Goal: Find specific page/section: Find specific page/section

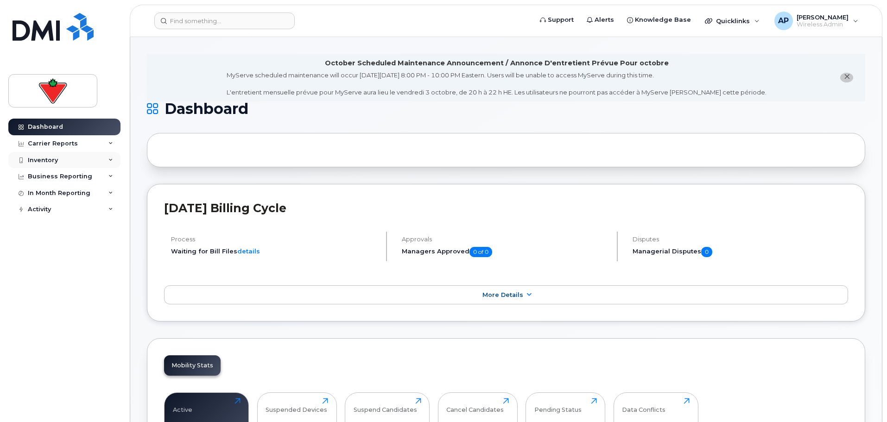
click at [64, 163] on div "Inventory" at bounding box center [64, 160] width 112 height 17
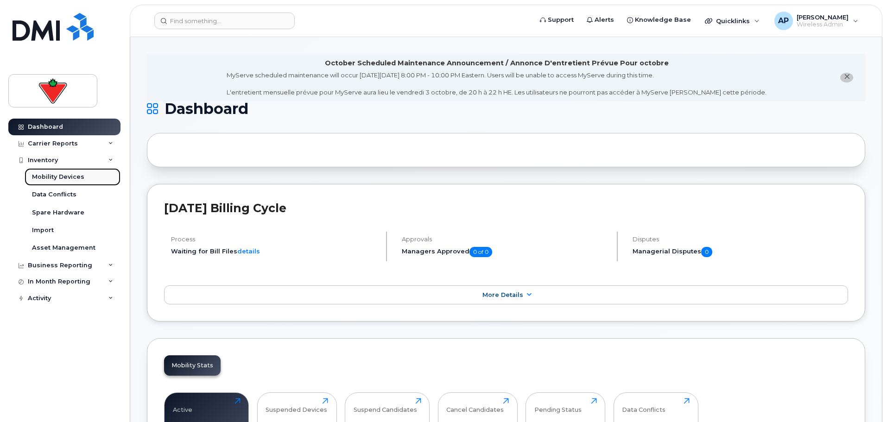
click at [65, 180] on div "Mobility Devices" at bounding box center [58, 177] width 52 height 8
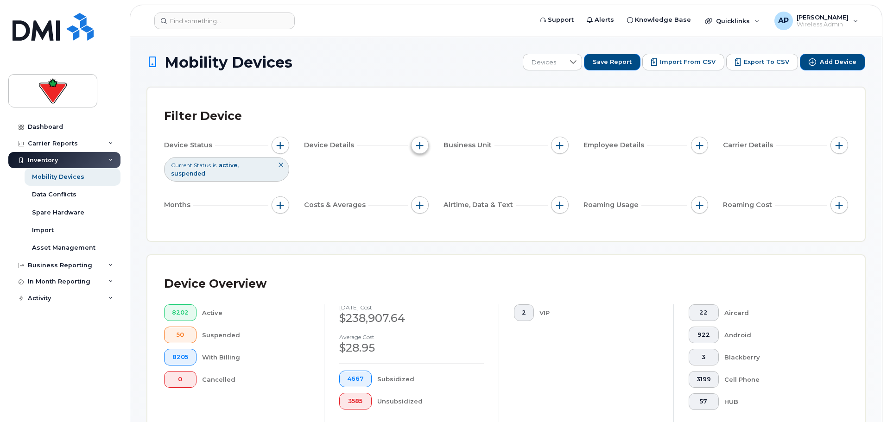
click at [419, 146] on span "button" at bounding box center [419, 145] width 7 height 7
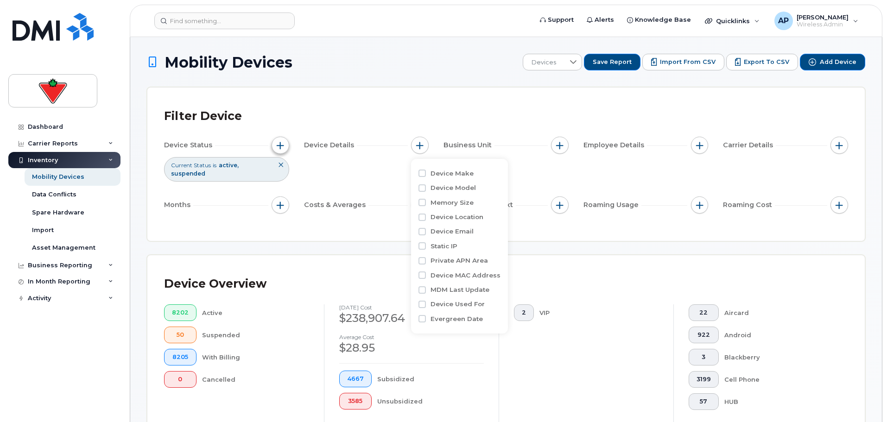
click at [279, 144] on span "button" at bounding box center [280, 145] width 7 height 7
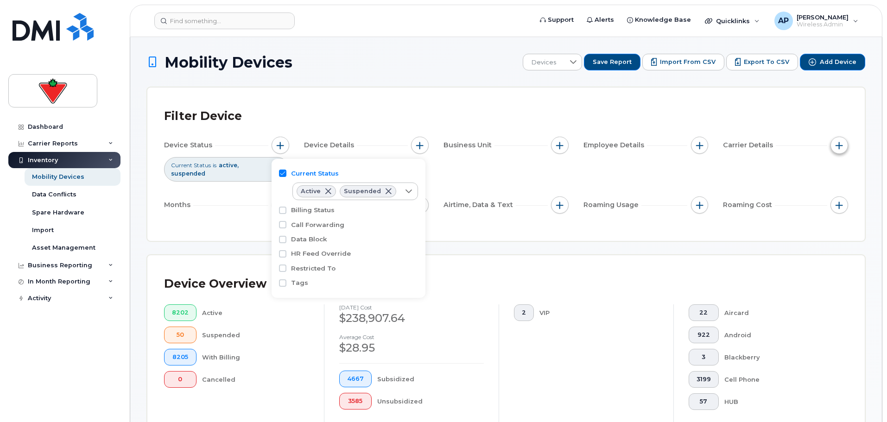
click at [841, 148] on span "button" at bounding box center [839, 145] width 7 height 7
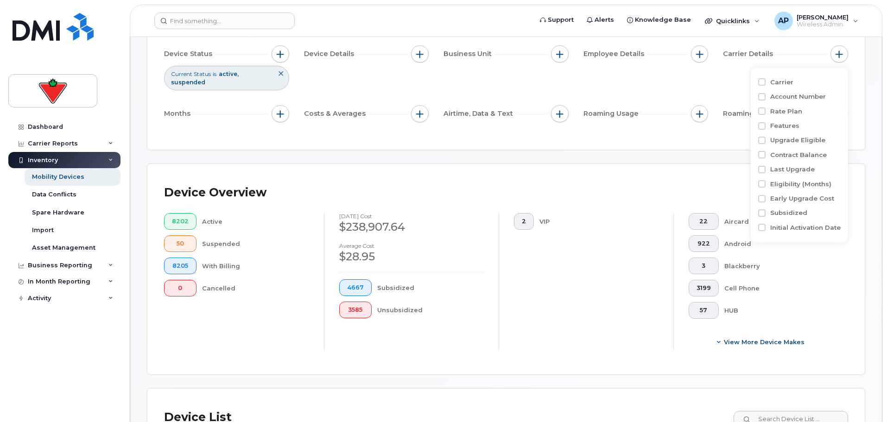
scroll to position [93, 0]
click at [290, 127] on div "Filter Device Device Status Current Status is active suspended Device Details B…" at bounding box center [506, 71] width 718 height 153
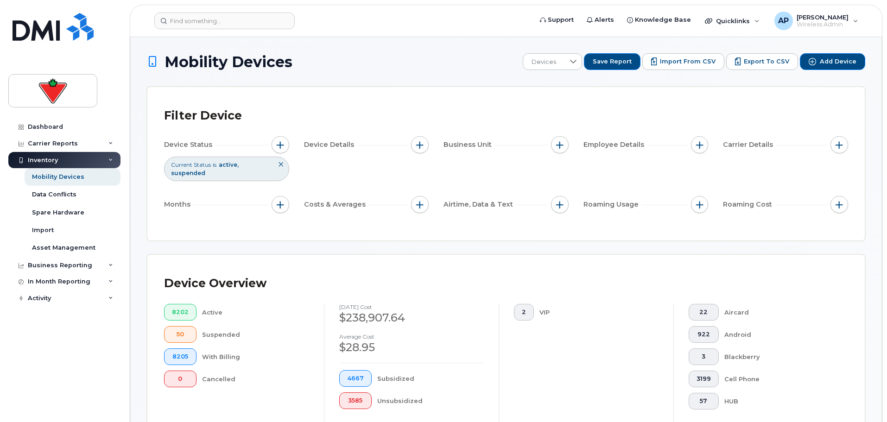
scroll to position [0, 0]
click at [563, 202] on span "button" at bounding box center [559, 205] width 7 height 7
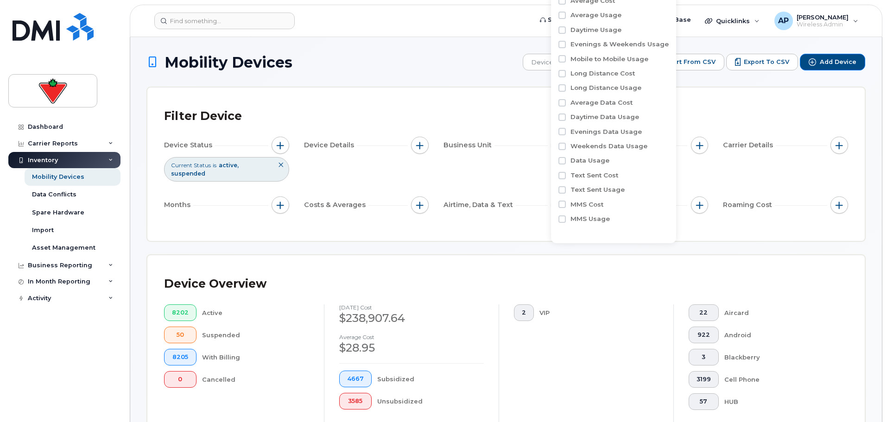
click at [465, 144] on span "Business Unit" at bounding box center [469, 145] width 51 height 10
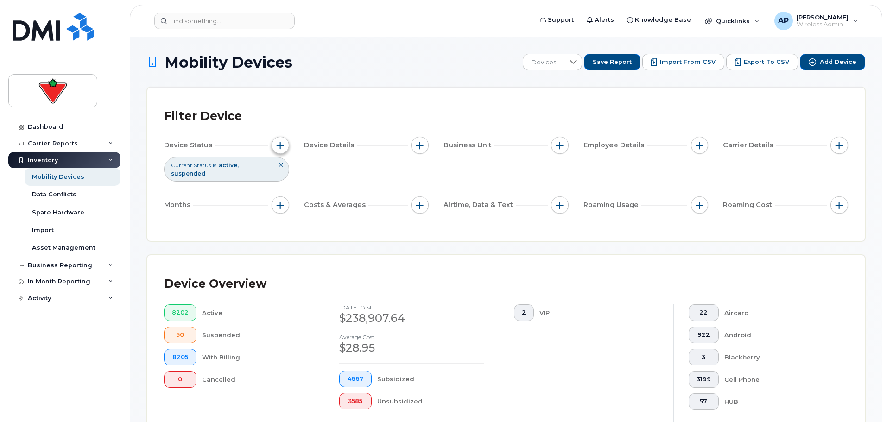
click at [275, 145] on button "button" at bounding box center [281, 146] width 18 height 18
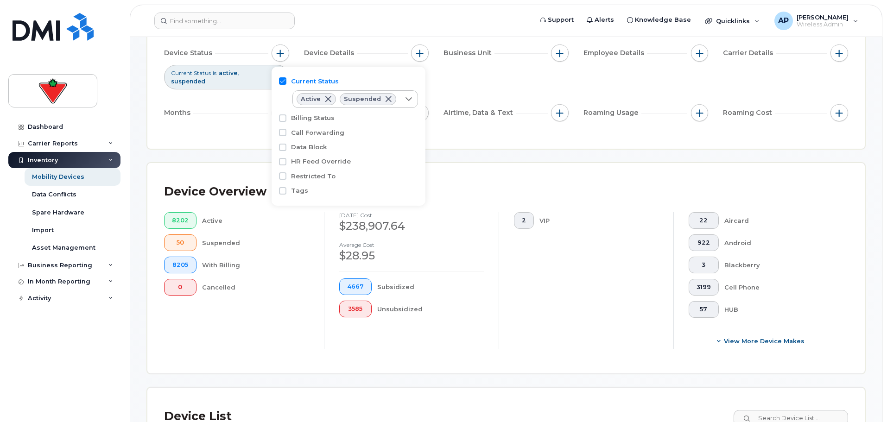
scroll to position [93, 0]
click at [418, 55] on span "button" at bounding box center [419, 52] width 7 height 7
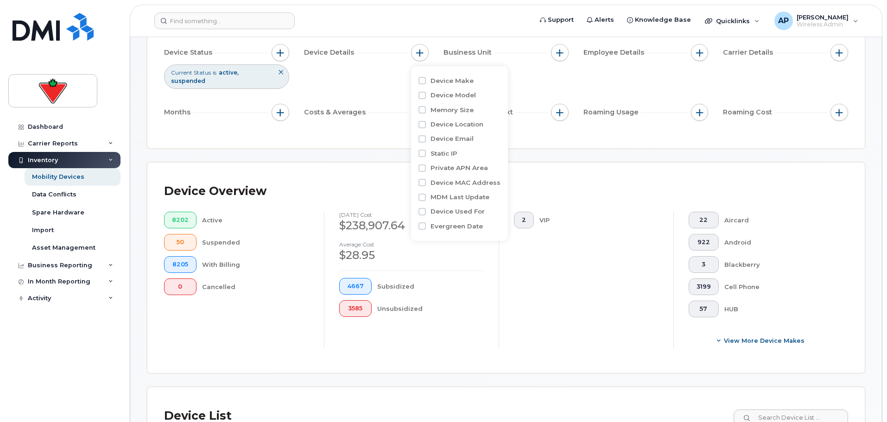
click at [535, 82] on div "Device Status Current Status is active suspended Device Details Business Unit E…" at bounding box center [506, 84] width 684 height 81
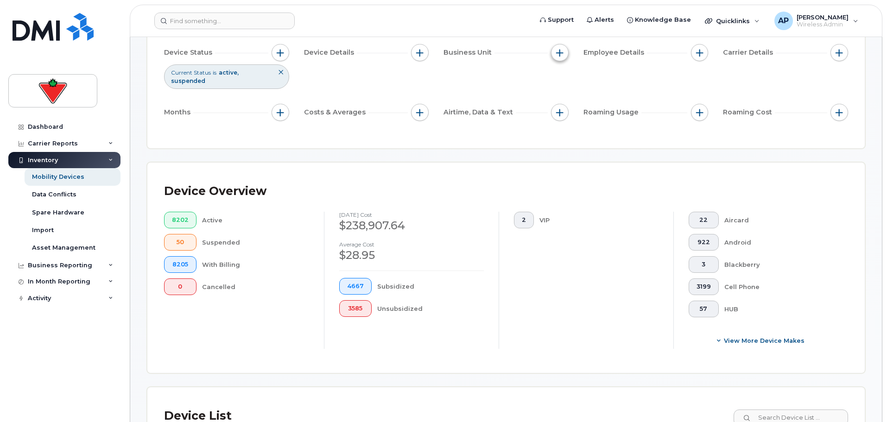
click at [563, 57] on button "button" at bounding box center [560, 53] width 18 height 18
click at [694, 55] on button "button" at bounding box center [700, 53] width 18 height 18
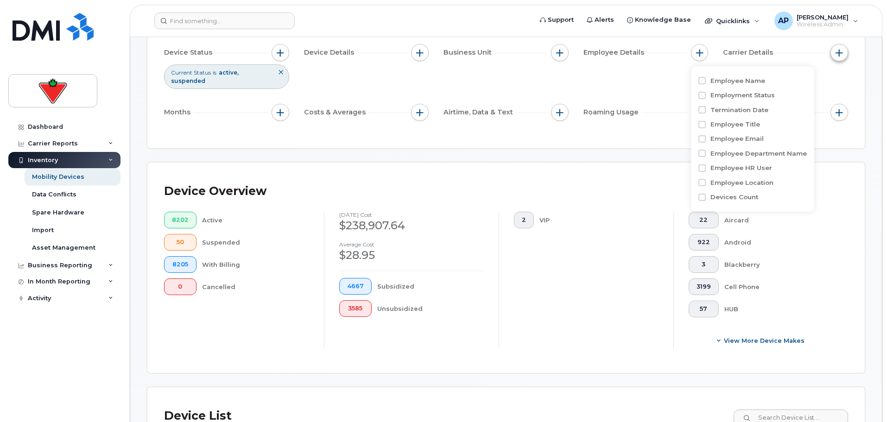
click at [841, 52] on span "button" at bounding box center [839, 52] width 7 height 7
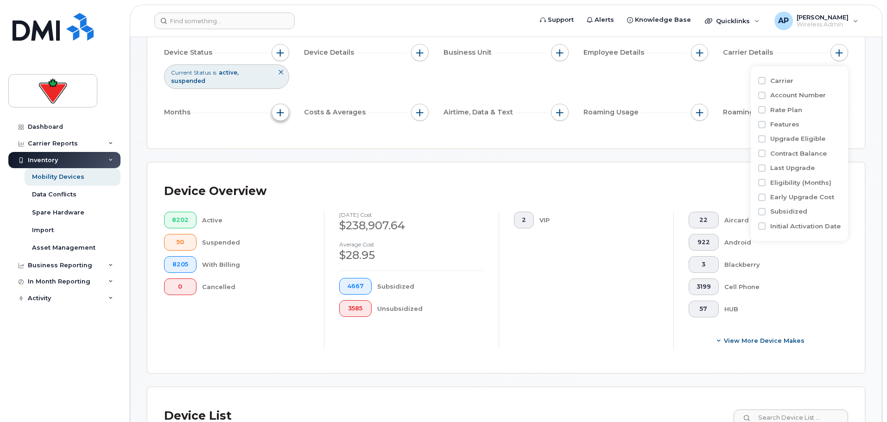
click at [280, 109] on span "button" at bounding box center [280, 112] width 7 height 7
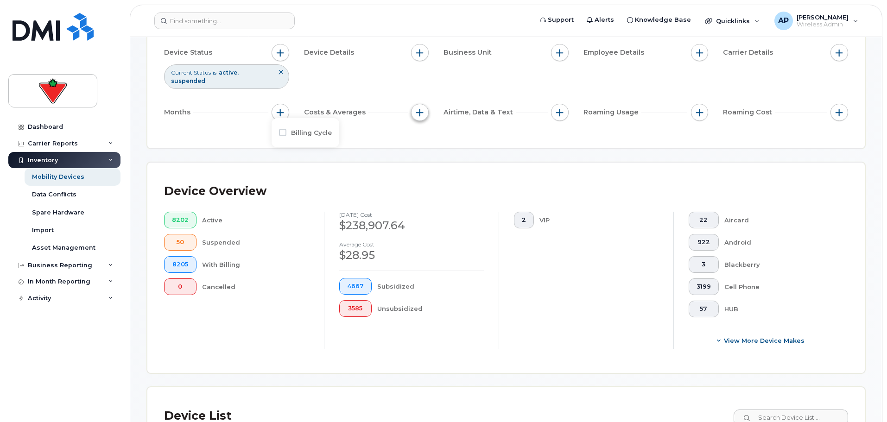
click at [413, 104] on button "button" at bounding box center [420, 113] width 18 height 18
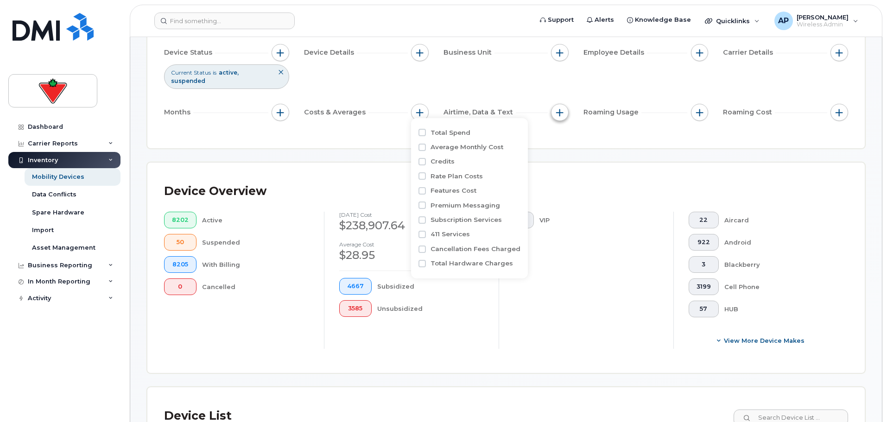
click at [560, 109] on span "button" at bounding box center [559, 112] width 7 height 7
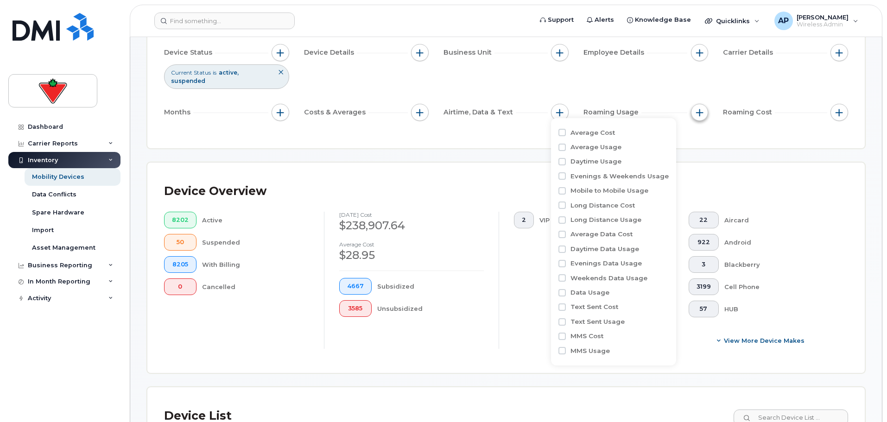
click at [700, 109] on span "button" at bounding box center [699, 112] width 7 height 7
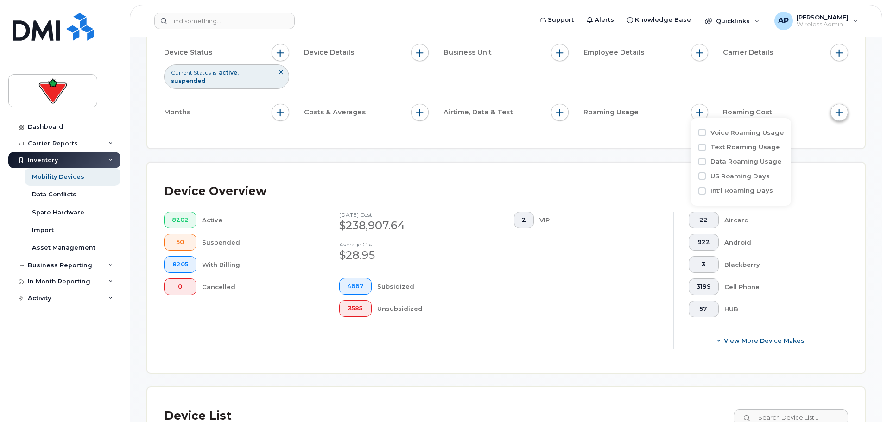
click at [835, 104] on button "button" at bounding box center [840, 113] width 18 height 18
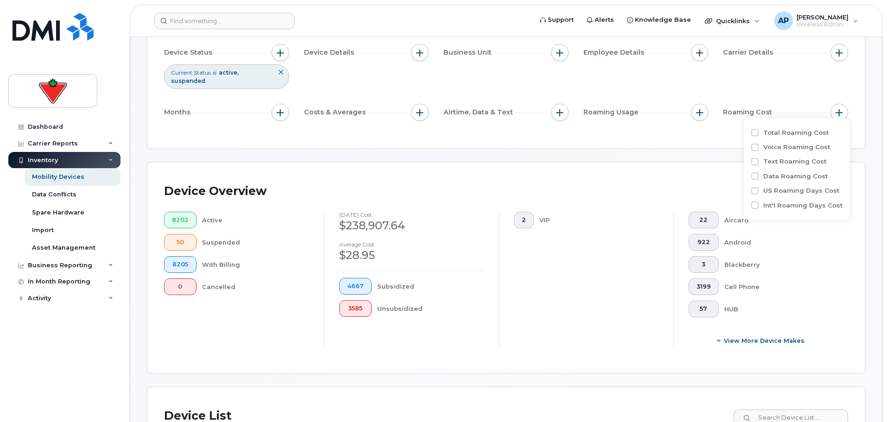
click at [456, 179] on div "Device Overview" at bounding box center [506, 191] width 684 height 24
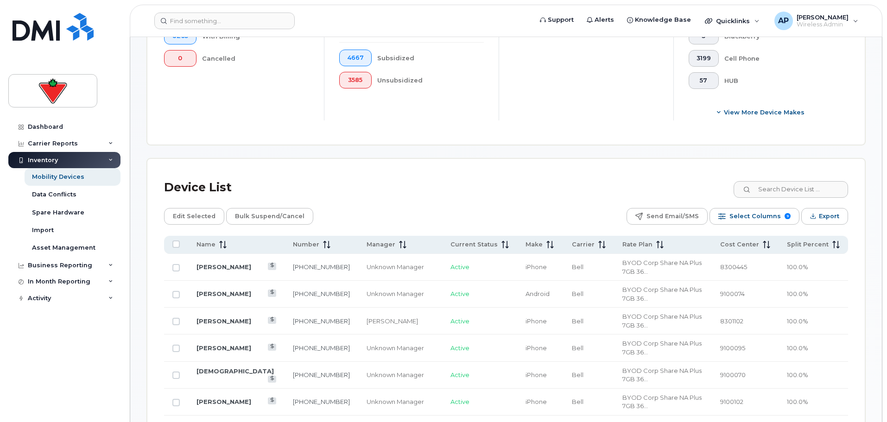
scroll to position [324, 0]
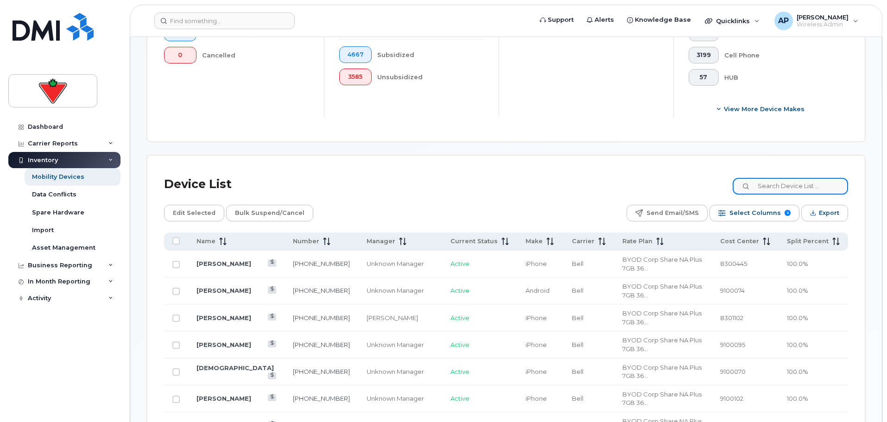
click at [786, 178] on input at bounding box center [790, 186] width 115 height 17
paste input "3653845072"
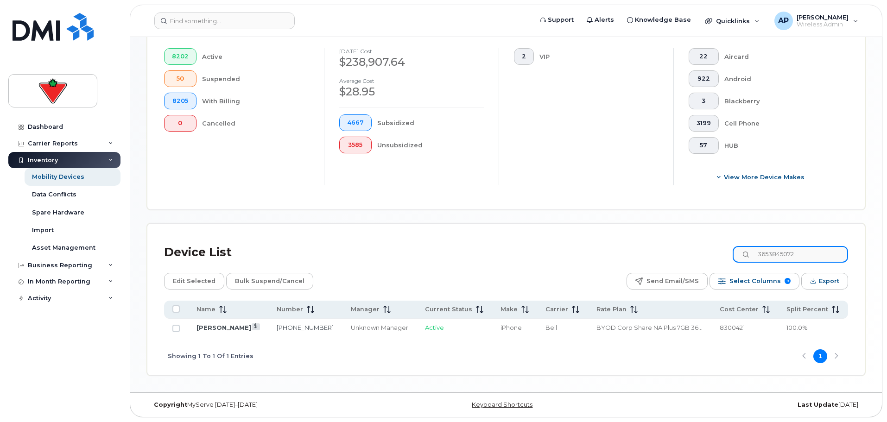
scroll to position [248, 0]
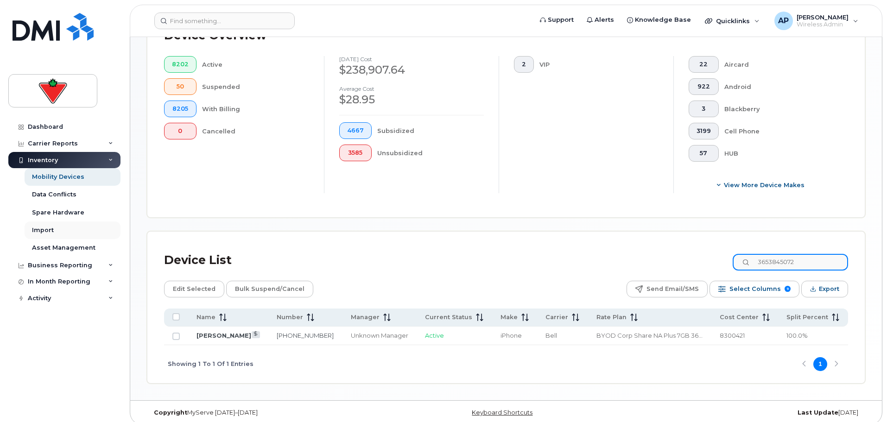
type input "3653845072"
click at [216, 332] on link "[PERSON_NAME]" at bounding box center [224, 335] width 55 height 7
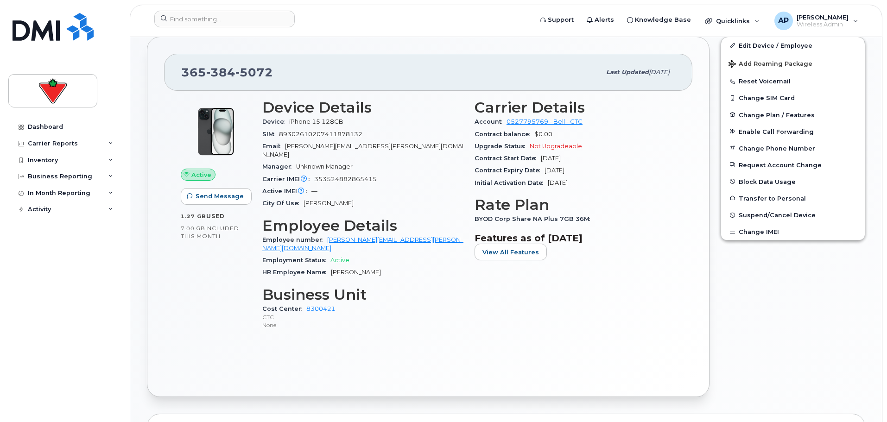
scroll to position [232, 0]
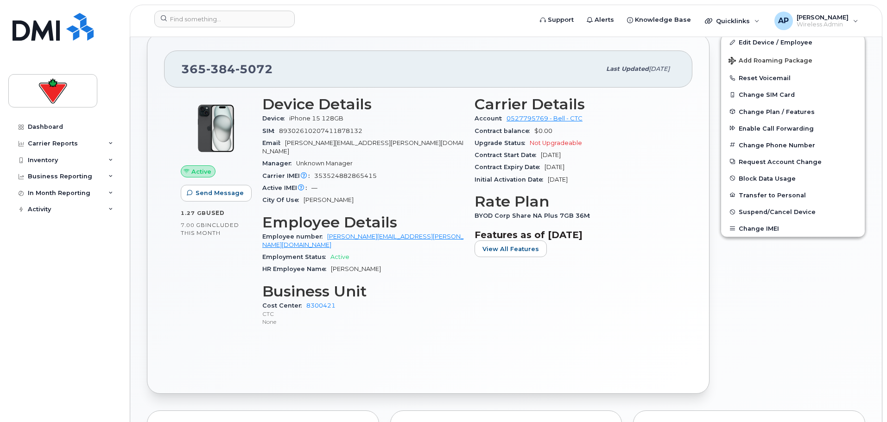
click at [356, 172] on span "353524882865415" at bounding box center [345, 175] width 63 height 7
click at [497, 253] on span "View All Features" at bounding box center [511, 249] width 57 height 9
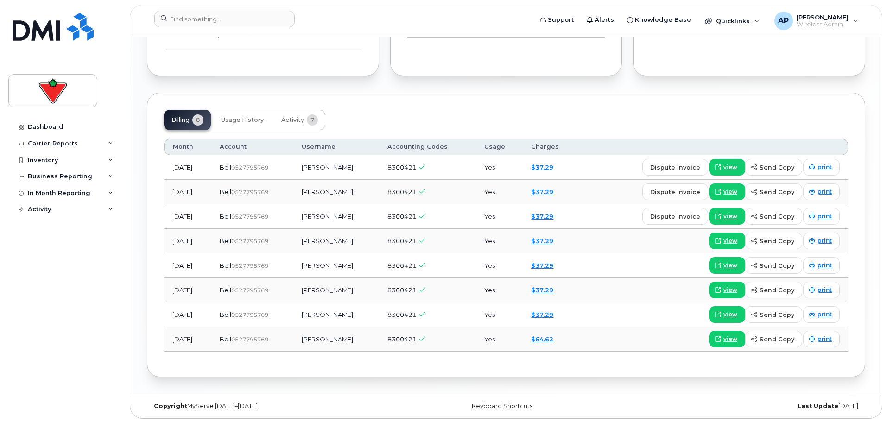
scroll to position [852, 0]
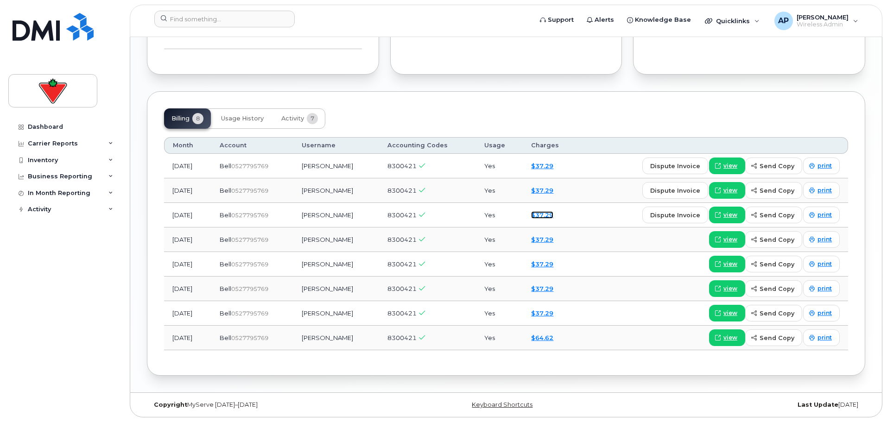
click at [541, 217] on link "$37.29" at bounding box center [542, 214] width 22 height 7
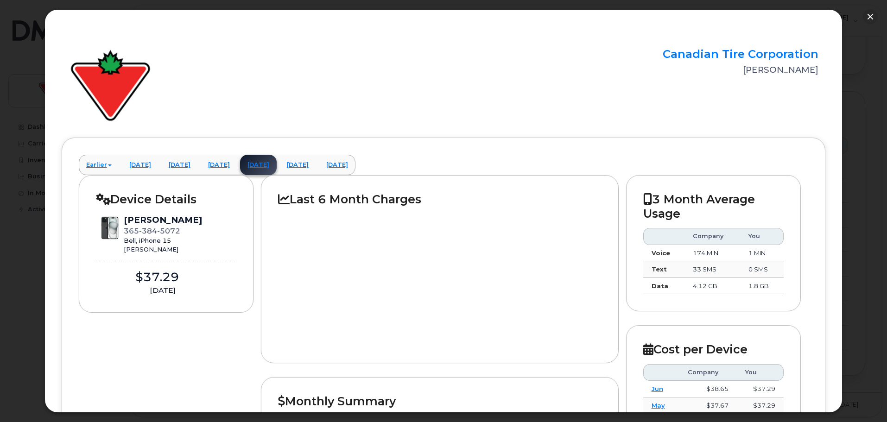
scroll to position [0, 0]
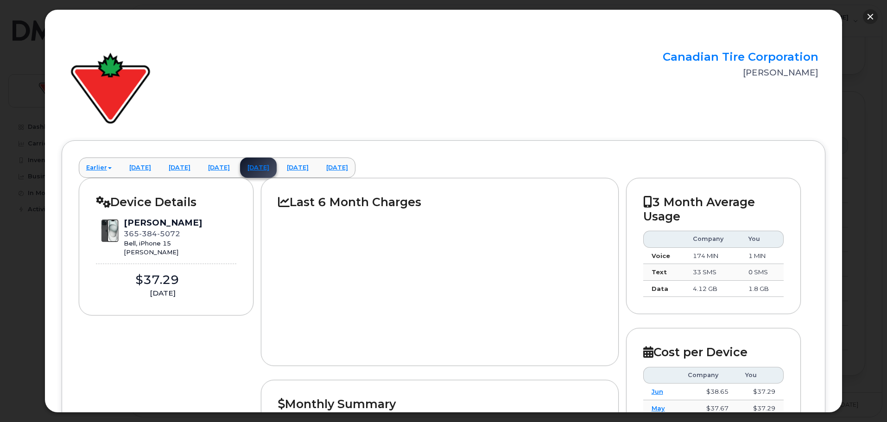
click at [869, 15] on button "button" at bounding box center [870, 16] width 15 height 15
